Goal: Find contact information: Find contact information

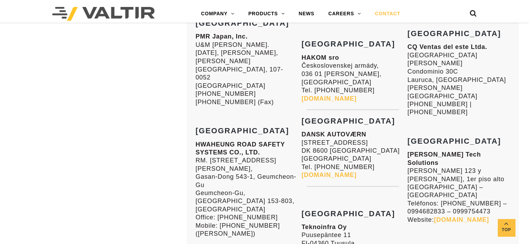
scroll to position [1238, 0]
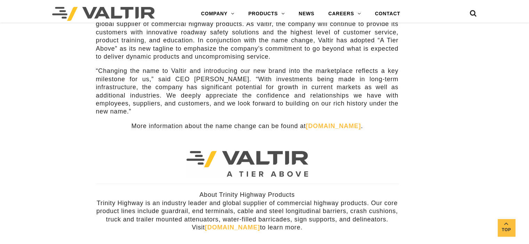
scroll to position [204, 0]
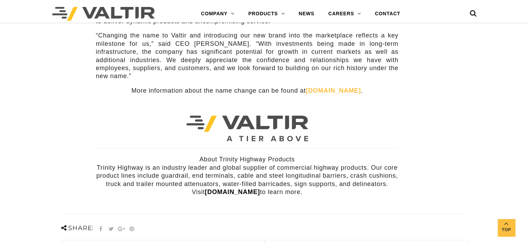
click at [235, 189] on link "trinityhighway.com" at bounding box center [232, 192] width 55 height 7
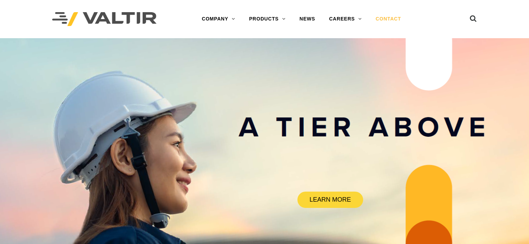
click at [398, 19] on link "CONTACT" at bounding box center [387, 19] width 39 height 14
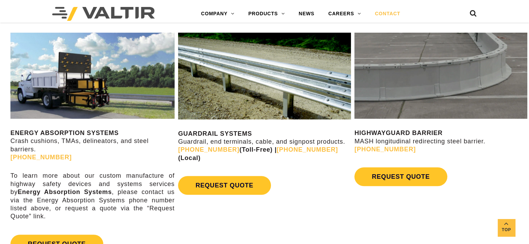
scroll to position [338, 0]
